Goal: Task Accomplishment & Management: Manage account settings

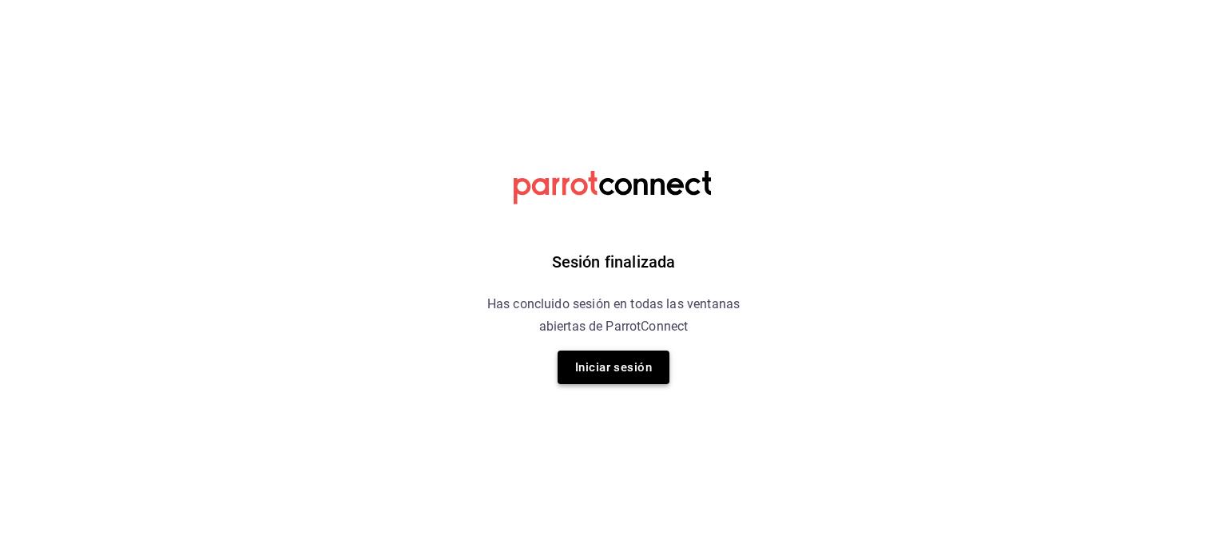
click at [645, 359] on button "Iniciar sesión" at bounding box center [613, 368] width 112 height 34
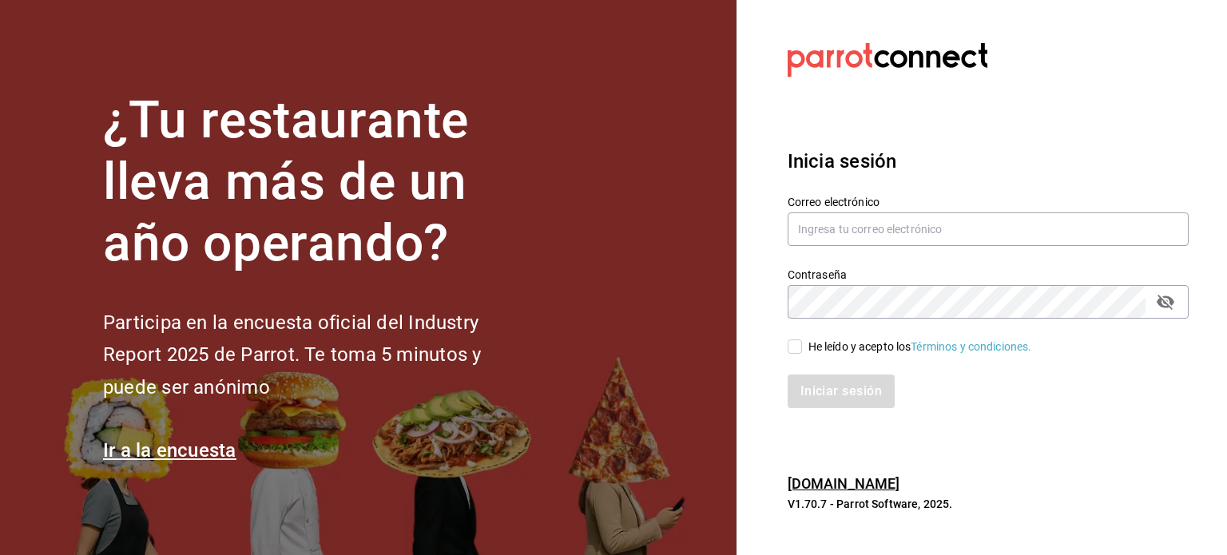
click at [799, 345] on input "He leído y acepto los Términos y condiciones." at bounding box center [794, 346] width 14 height 14
checkbox input "true"
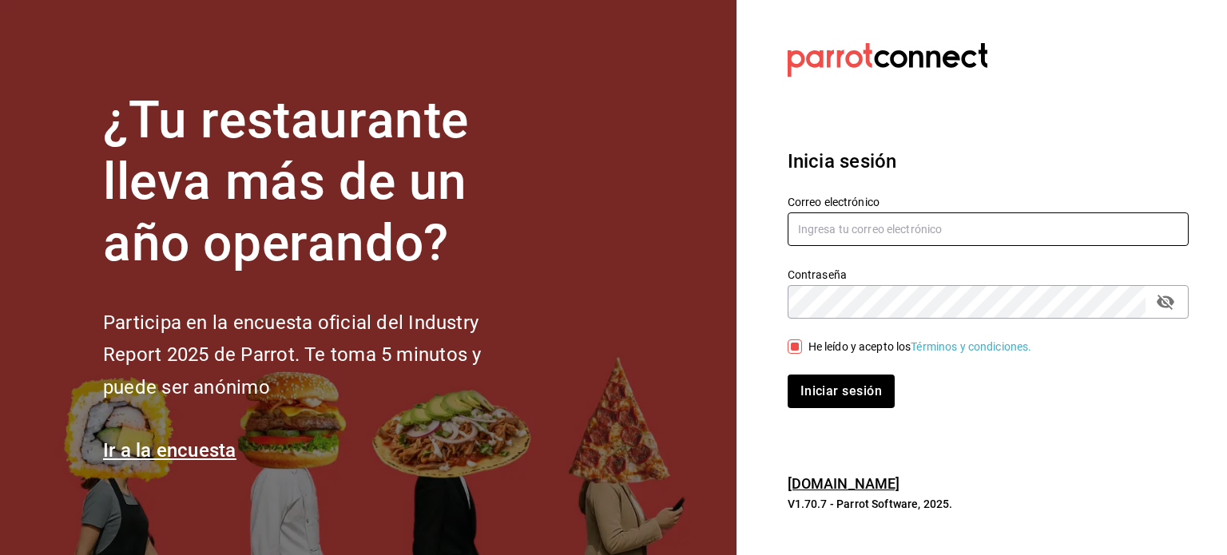
type input "[EMAIL_ADDRESS][DOMAIN_NAME]"
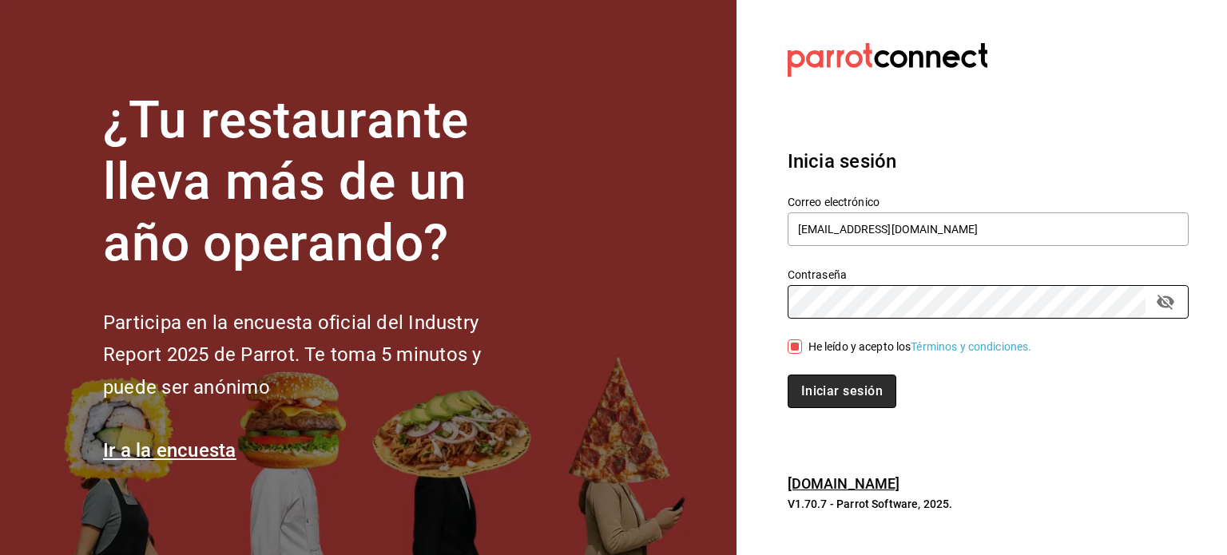
click at [853, 391] on button "Iniciar sesión" at bounding box center [841, 392] width 109 height 34
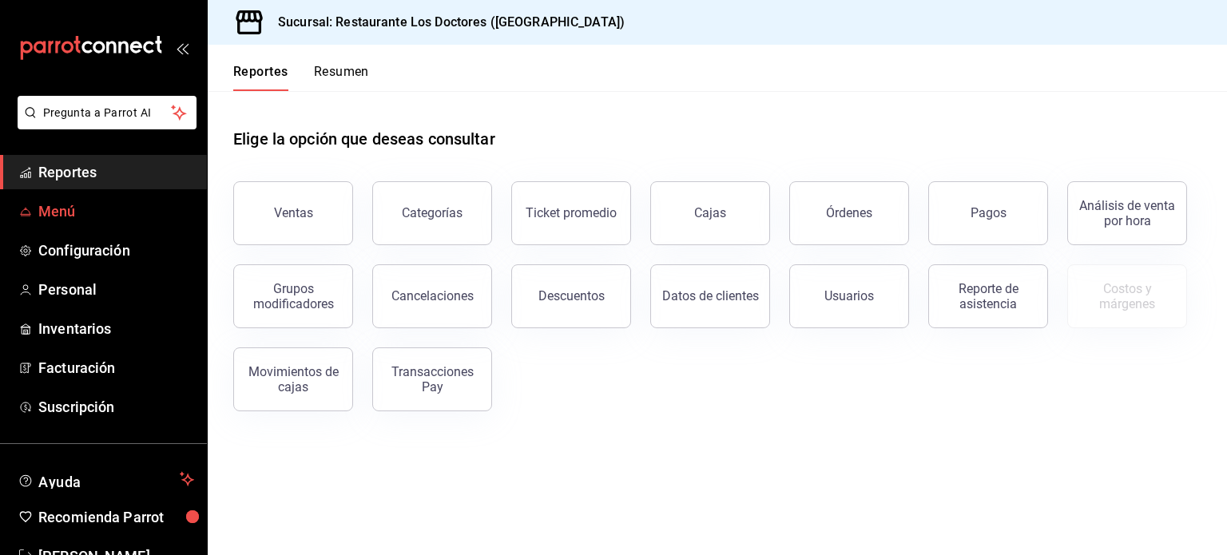
click at [51, 216] on span "Menú" at bounding box center [116, 211] width 156 height 22
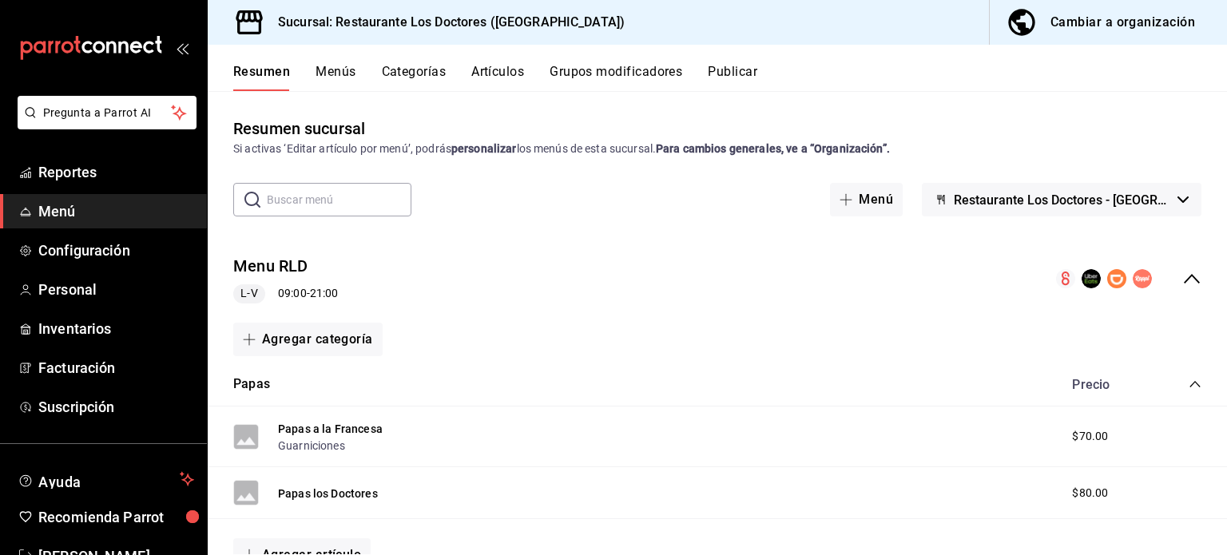
click at [1160, 24] on div "Cambiar a organización" at bounding box center [1122, 22] width 145 height 22
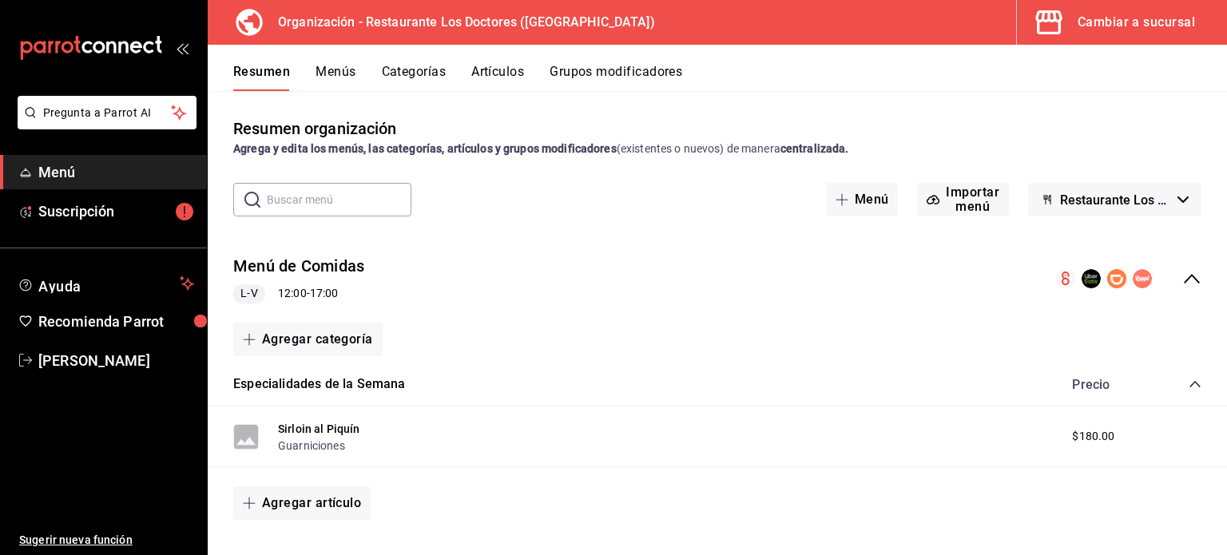
click at [421, 69] on button "Categorías" at bounding box center [414, 77] width 65 height 27
